Goal: Task Accomplishment & Management: Manage account settings

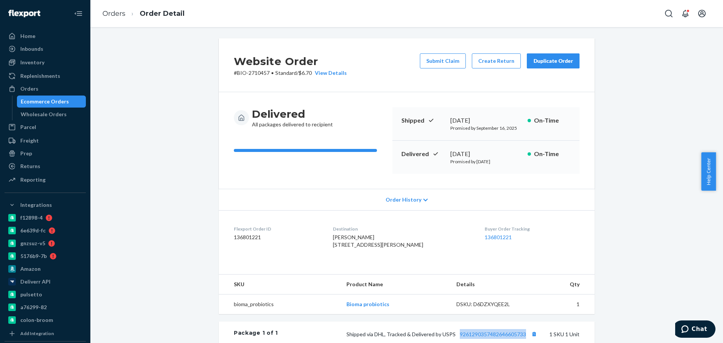
scroll to position [171, 0]
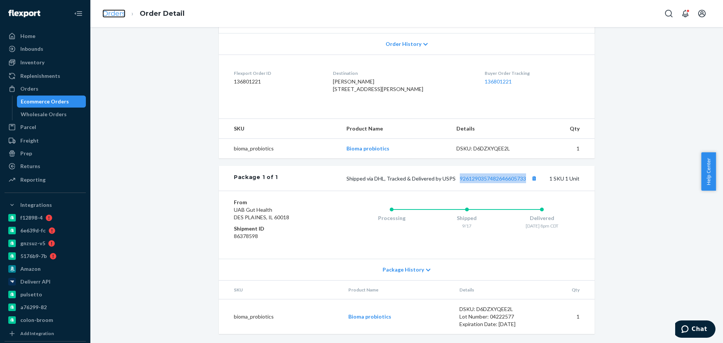
click at [107, 14] on link "Orders" at bounding box center [113, 13] width 23 height 8
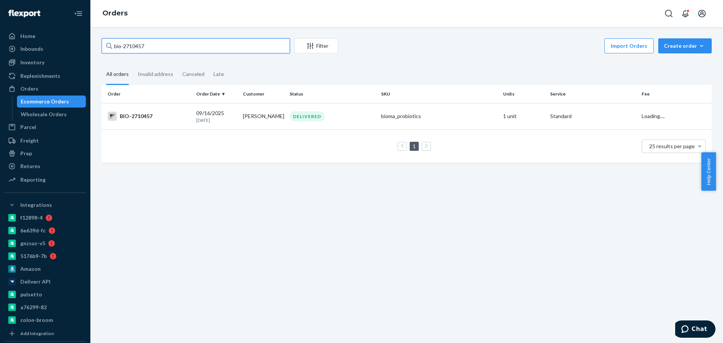
click at [144, 43] on input "bio-2710457" at bounding box center [196, 45] width 188 height 15
drag, startPoint x: 144, startPoint y: 43, endPoint x: 139, endPoint y: 50, distance: 9.4
paste input "7649"
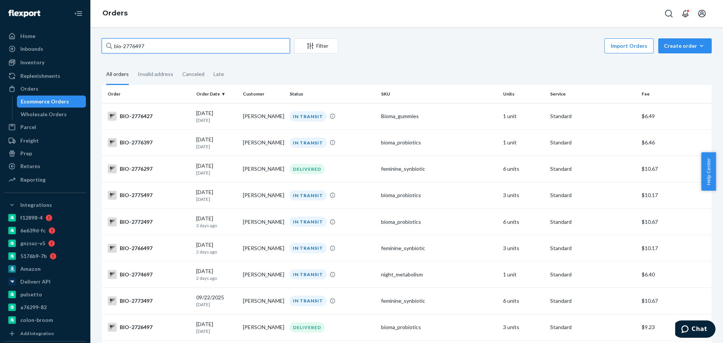
click at [134, 46] on input "bio-2776497" at bounding box center [196, 45] width 188 height 15
click at [135, 46] on input "bio-2776497" at bounding box center [196, 45] width 188 height 15
paste input "500"
click at [136, 47] on input "bio-2776500" at bounding box center [196, 45] width 188 height 15
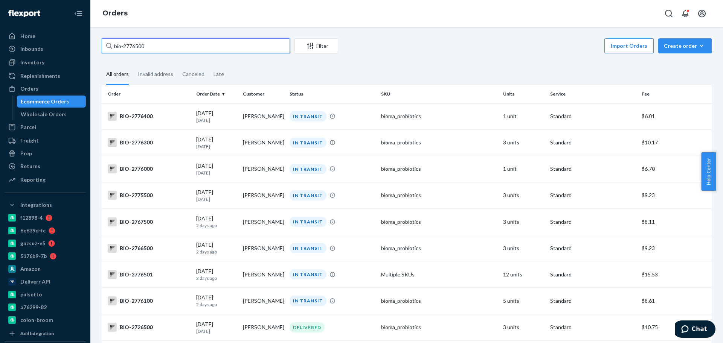
click at [136, 47] on input "bio-2776500" at bounding box center [196, 45] width 188 height 15
paste input "2"
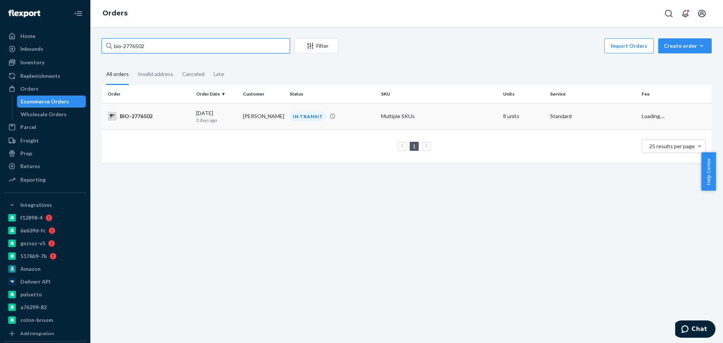
type input "bio-2776502"
click at [224, 121] on p "2 days ago" at bounding box center [216, 120] width 41 height 6
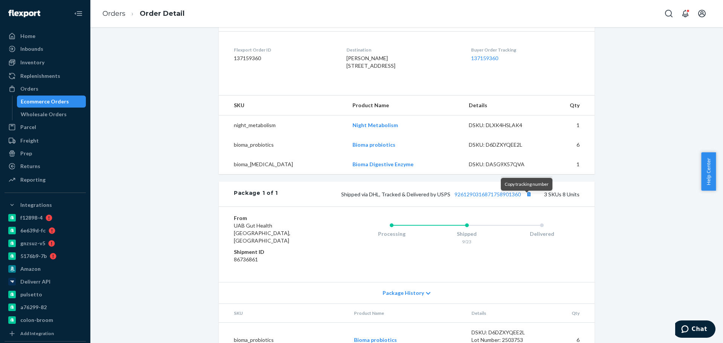
scroll to position [188, 0]
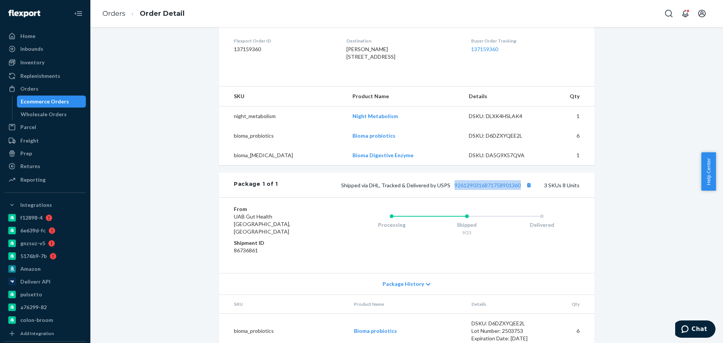
drag, startPoint x: 450, startPoint y: 204, endPoint x: 518, endPoint y: 180, distance: 72.6
click at [519, 190] on div "Shipped via DHL, Tracked & Delivered by USPS 9261290316871758901360 3 SKUs 8 Un…" at bounding box center [429, 185] width 302 height 10
copy link "9261290316871758901360"
click at [110, 16] on link "Orders" at bounding box center [113, 13] width 23 height 8
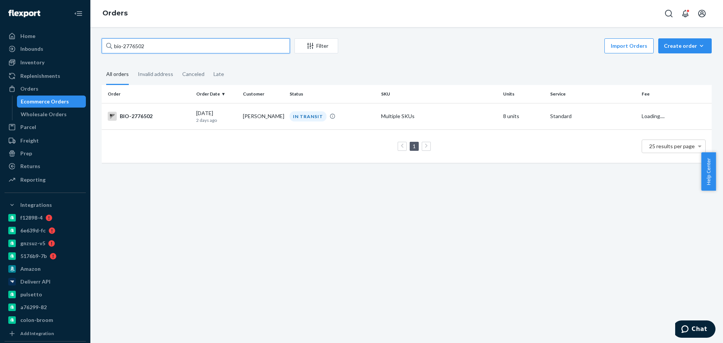
click at [142, 45] on input "bio-2776502" at bounding box center [196, 45] width 188 height 15
paste input "1337620"
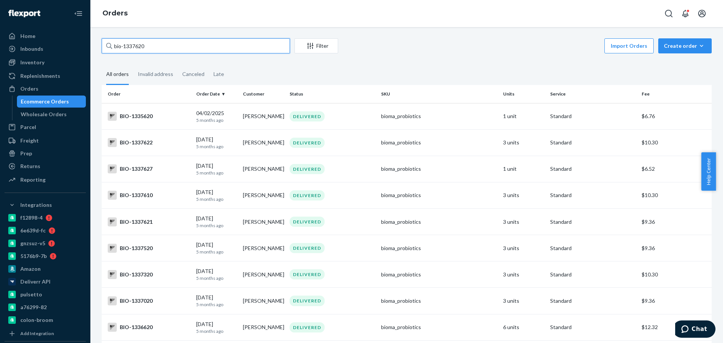
click at [131, 48] on input "bio-1337620" at bounding box center [196, 45] width 188 height 15
paste input "2762584"
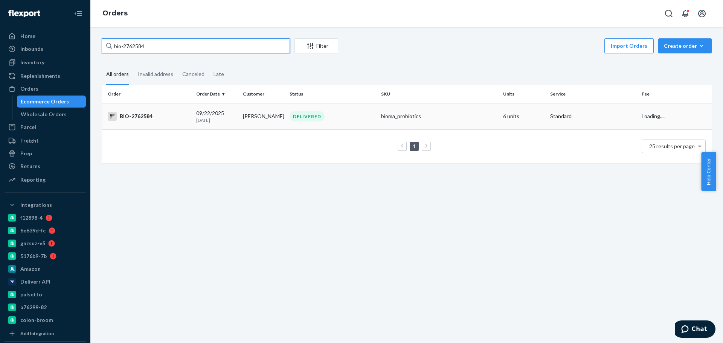
type input "bio-2762584"
click at [168, 114] on div "BIO-2762584" at bounding box center [149, 116] width 82 height 9
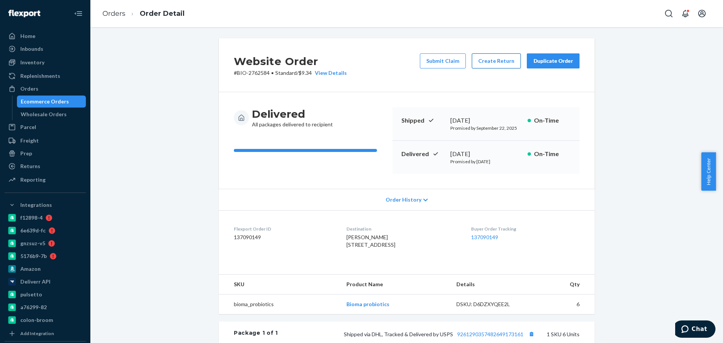
click at [493, 63] on button "Create Return" at bounding box center [496, 60] width 49 height 15
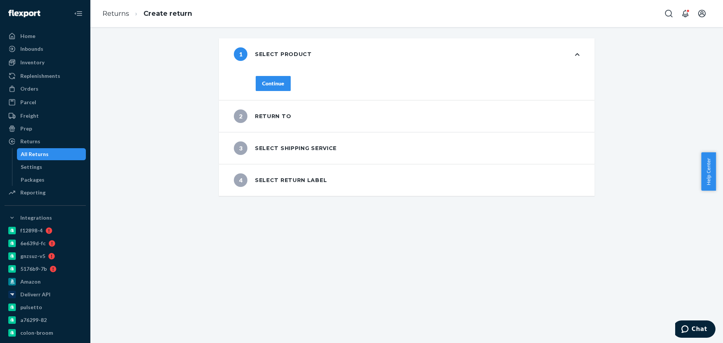
click at [271, 82] on div "Continue" at bounding box center [273, 84] width 22 height 8
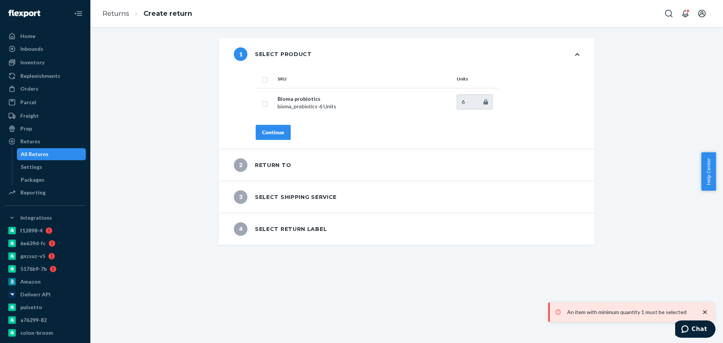
click at [261, 83] on th at bounding box center [265, 79] width 19 height 18
drag, startPoint x: 258, startPoint y: 77, endPoint x: 265, endPoint y: 98, distance: 22.0
click at [262, 78] on input "checkbox" at bounding box center [265, 79] width 6 height 8
checkbox input "true"
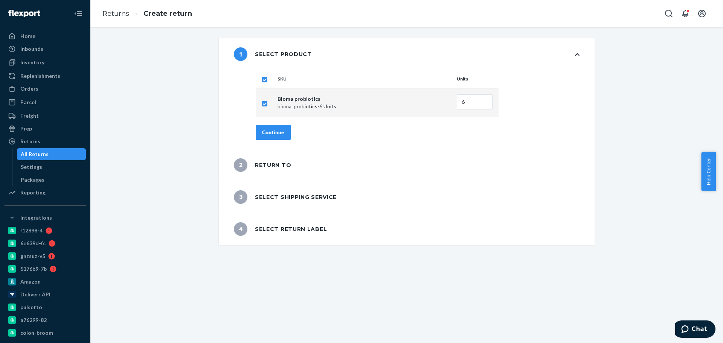
click at [270, 133] on div "Continue" at bounding box center [273, 133] width 22 height 8
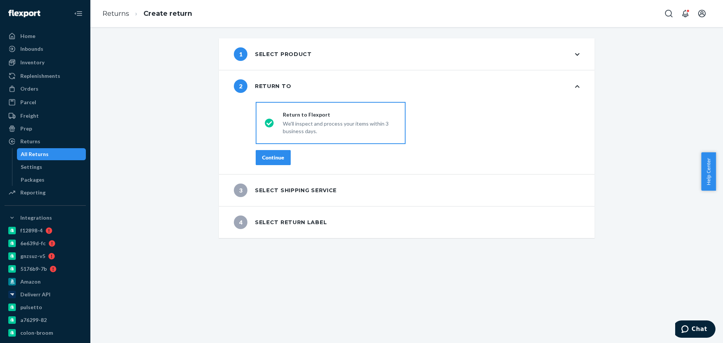
click at [282, 160] on button "Continue" at bounding box center [273, 157] width 35 height 15
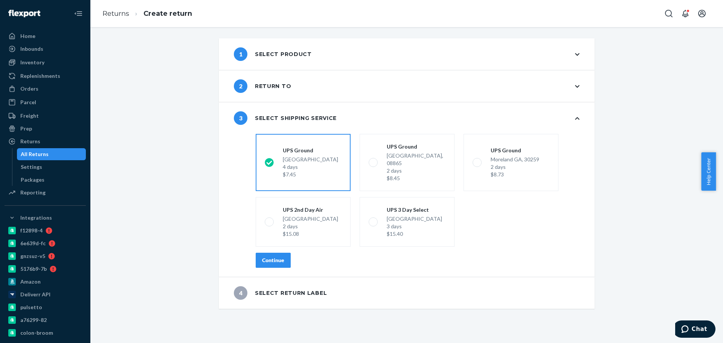
click at [276, 257] on button "Continue" at bounding box center [273, 260] width 35 height 15
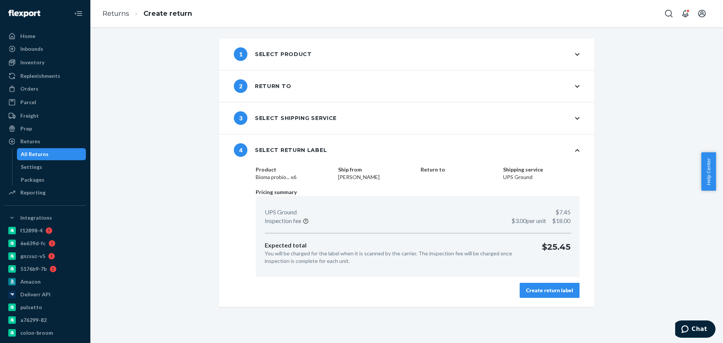
click at [536, 295] on button "Create return label" at bounding box center [549, 290] width 60 height 15
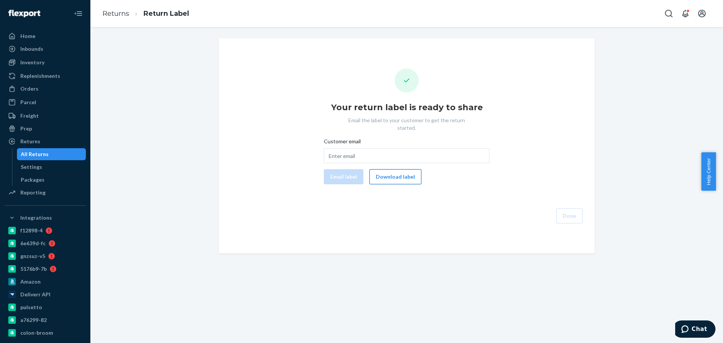
click at [395, 174] on button "Download label" at bounding box center [395, 176] width 52 height 15
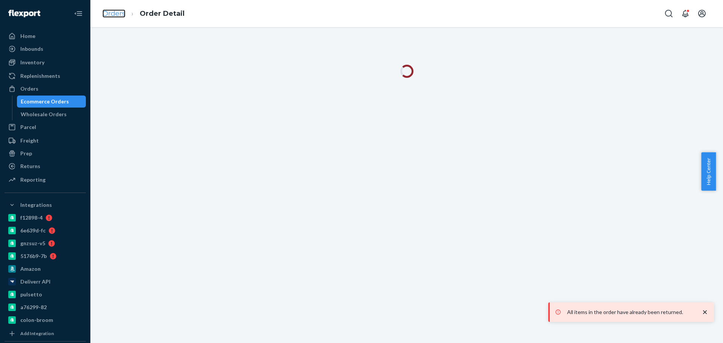
click at [123, 17] on link "Orders" at bounding box center [113, 13] width 23 height 8
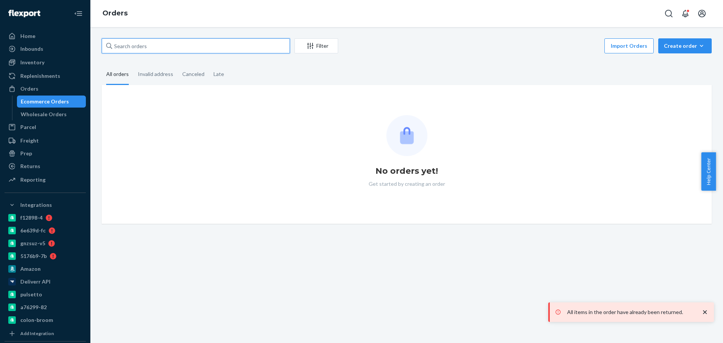
click at [134, 47] on input "text" at bounding box center [196, 45] width 188 height 15
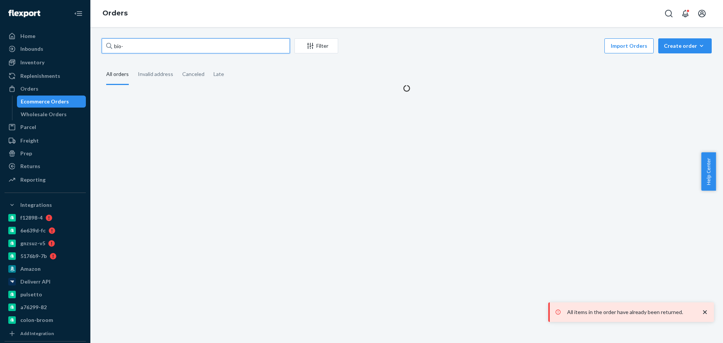
paste input "2781383"
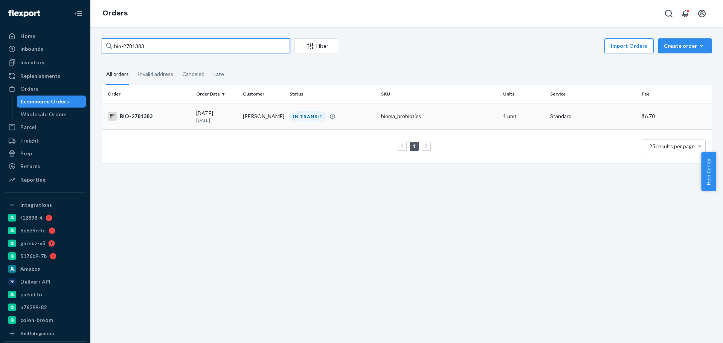
type input "bio-2781383"
click at [256, 117] on td "Judy Noble" at bounding box center [263, 116] width 47 height 26
